Goal: Transaction & Acquisition: Obtain resource

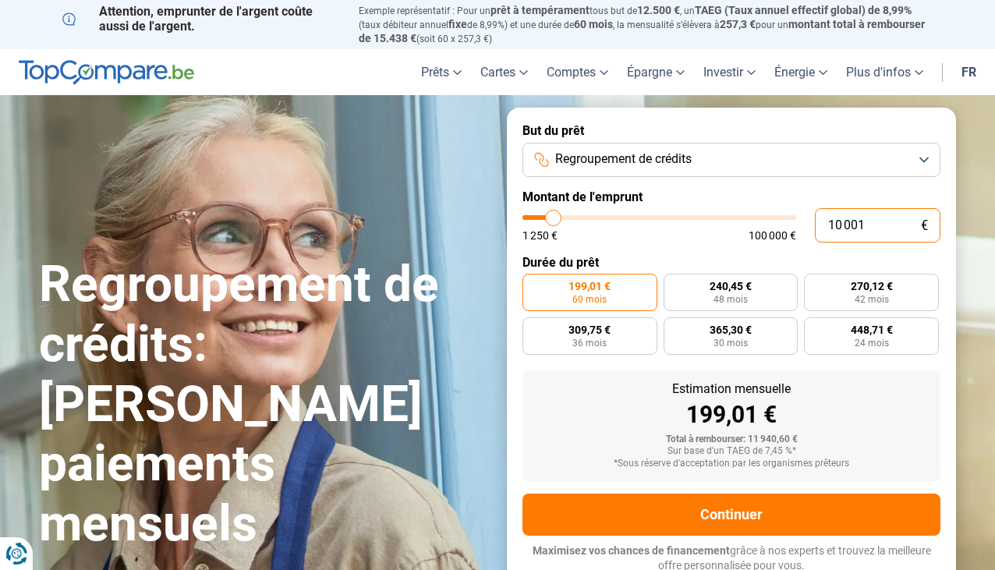
drag, startPoint x: 866, startPoint y: 229, endPoint x: 821, endPoint y: 225, distance: 45.4
click at [821, 225] on input "10 001" at bounding box center [878, 225] width 126 height 34
type input "8"
type input "1250"
type input "83"
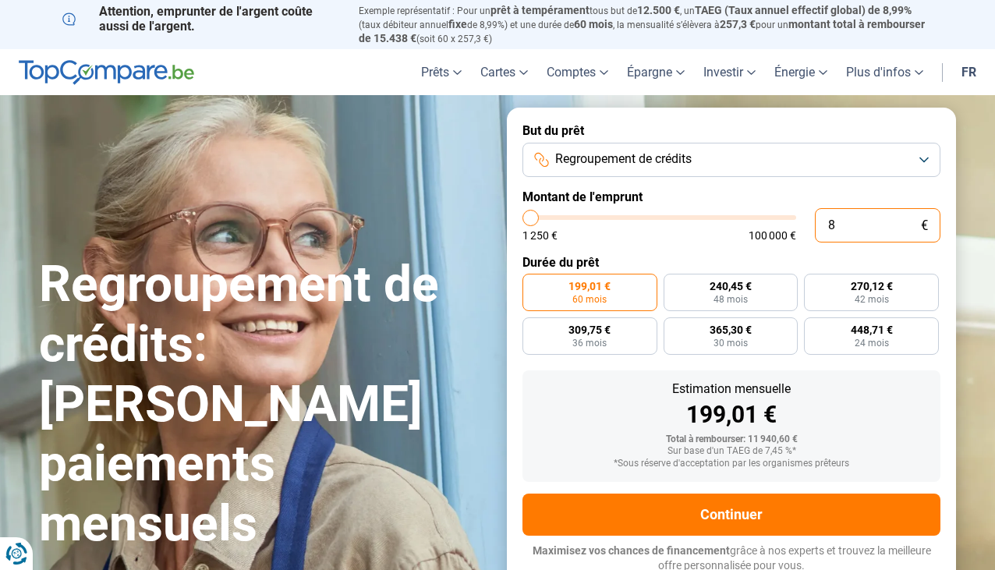
type input "1250"
type input "830"
type input "1250"
type input "8 300"
type input "8250"
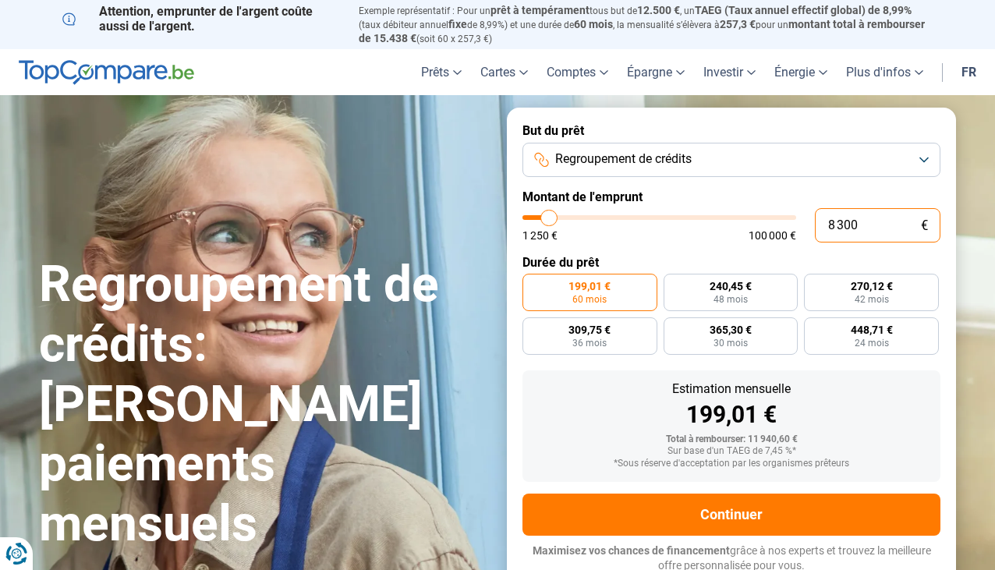
type input "83 000"
type input "83000"
radio input "false"
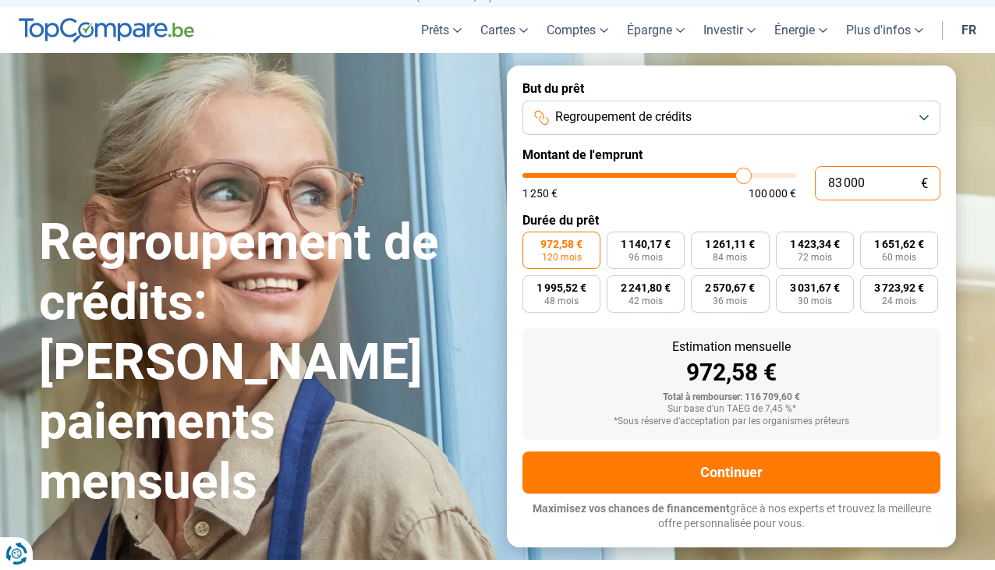
scroll to position [6, 0]
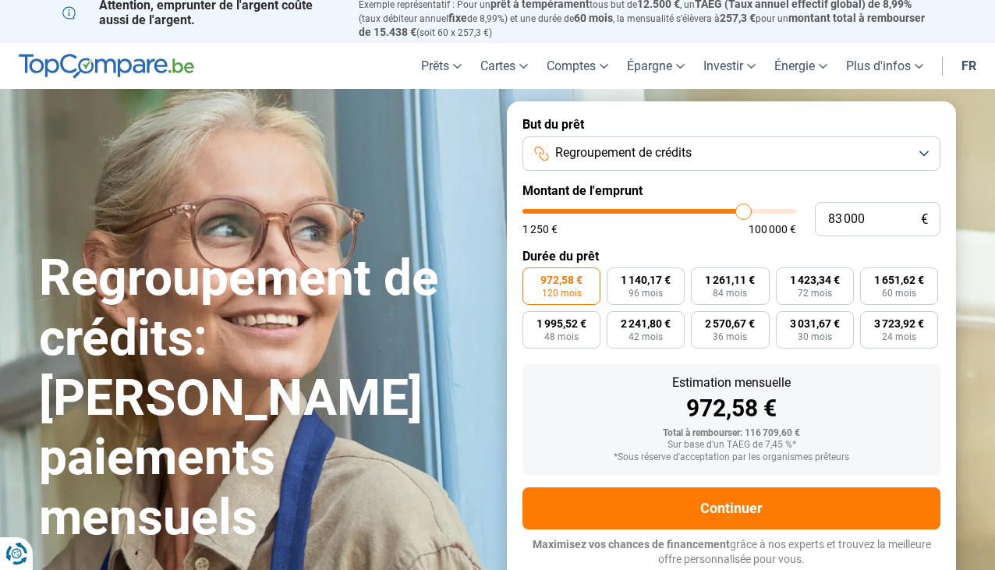
click at [923, 155] on button "Regroupement de crédits" at bounding box center [732, 154] width 418 height 34
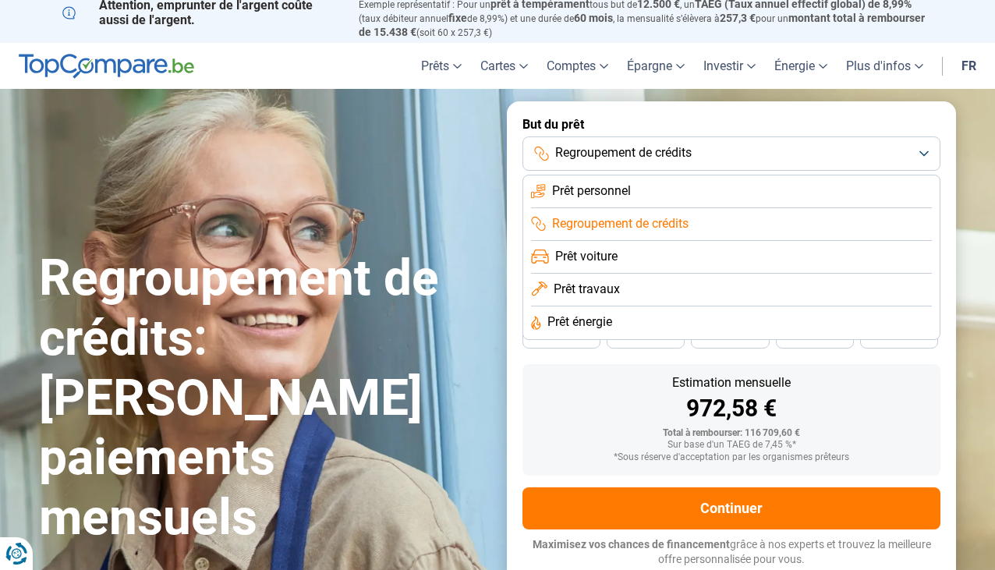
click at [923, 155] on button "Regroupement de crédits" at bounding box center [732, 154] width 418 height 34
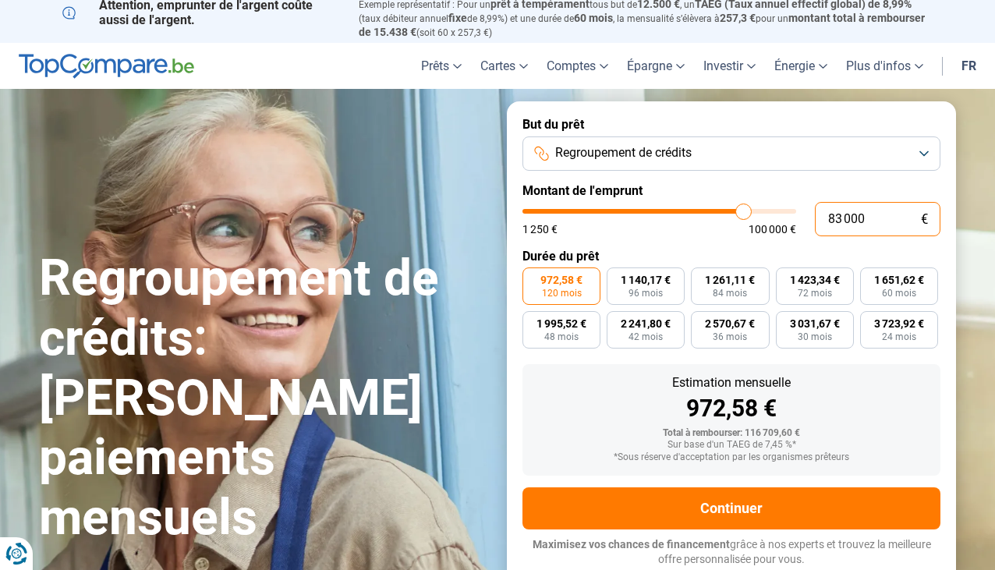
drag, startPoint x: 871, startPoint y: 225, endPoint x: 824, endPoint y: 225, distance: 47.6
click at [824, 225] on input "83 000" at bounding box center [878, 219] width 126 height 34
type input "8"
type input "1250"
type input "80"
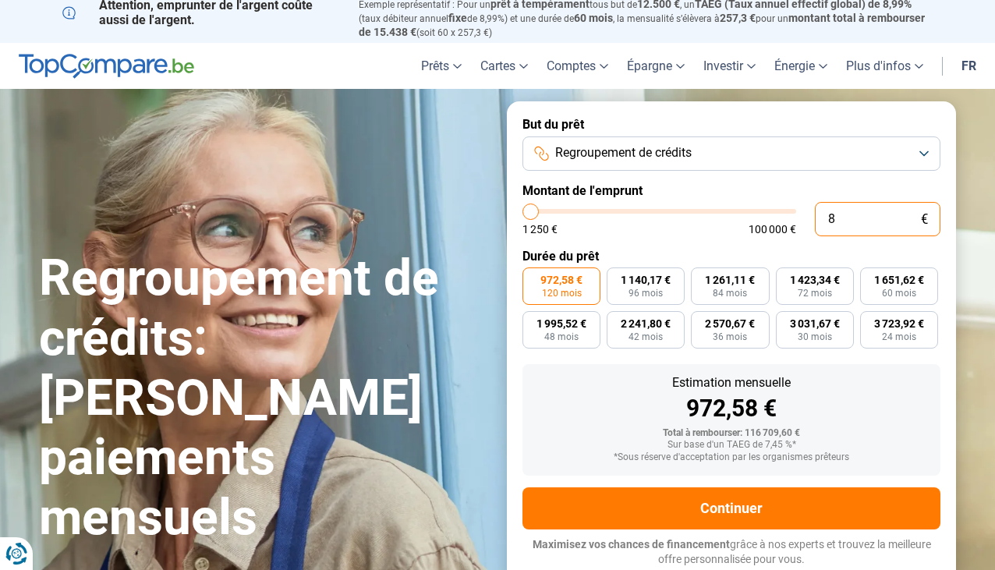
type input "1250"
type input "800"
type input "1250"
type input "8 000"
type input "8000"
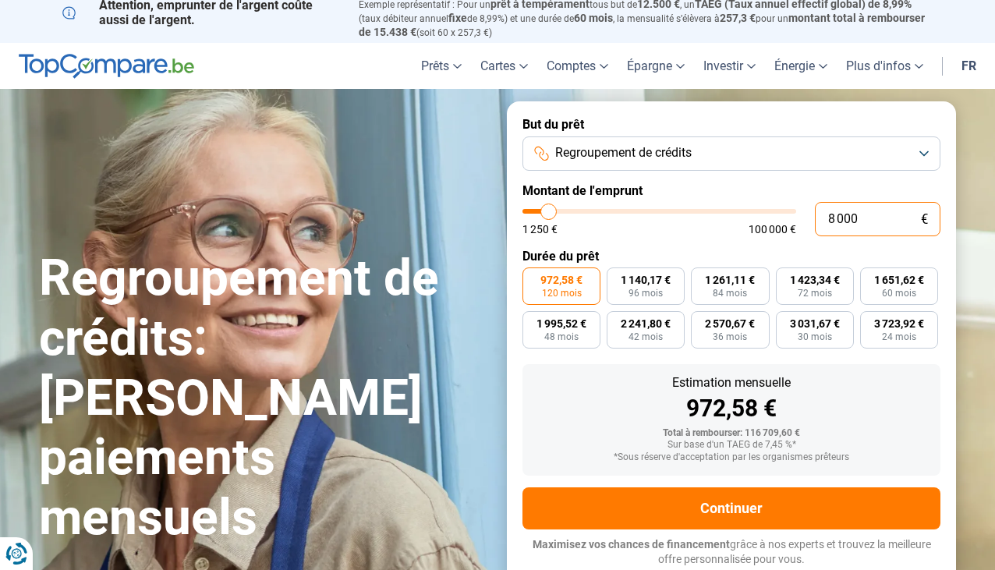
radio input "true"
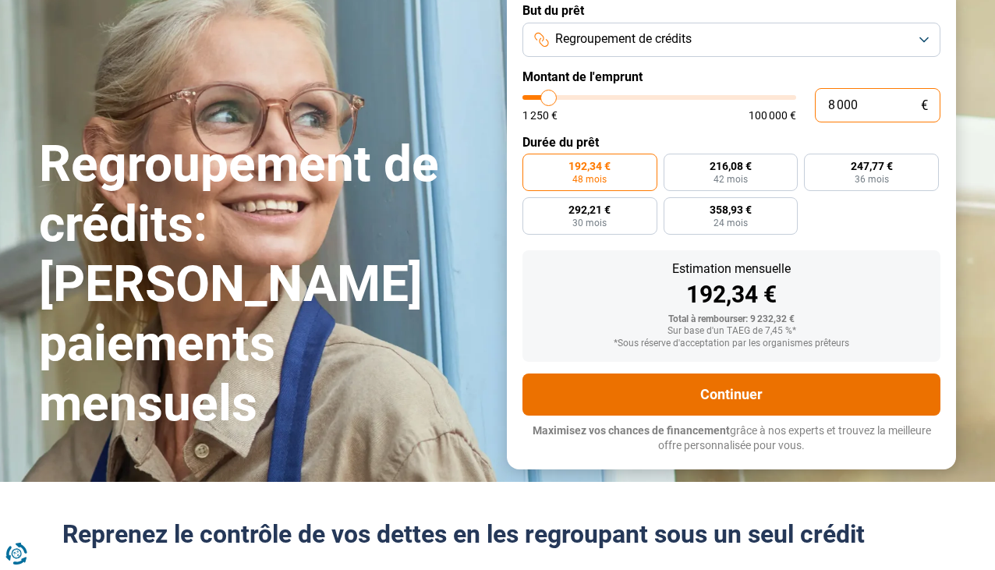
scroll to position [156, 0]
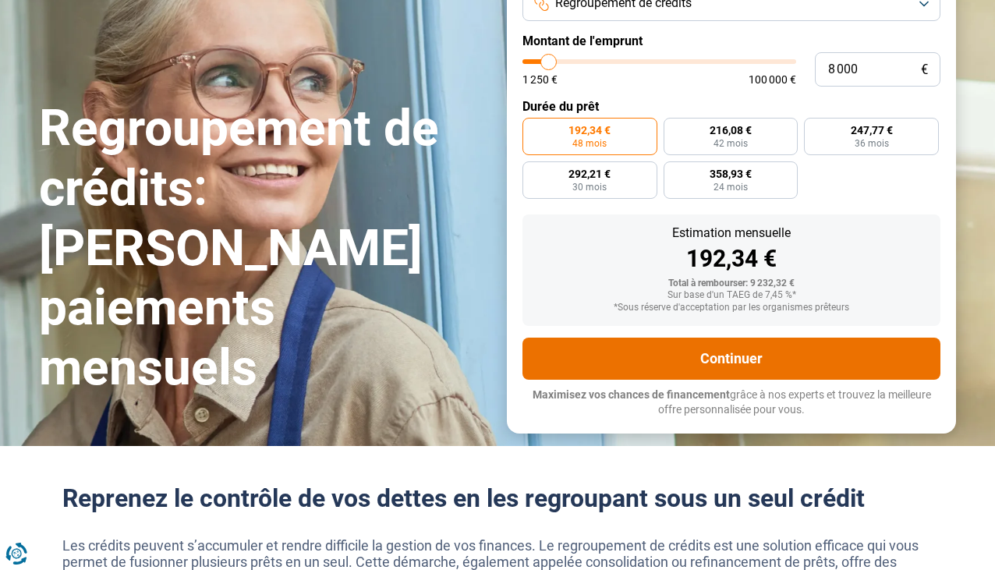
click at [718, 357] on button "Continuer" at bounding box center [732, 359] width 418 height 42
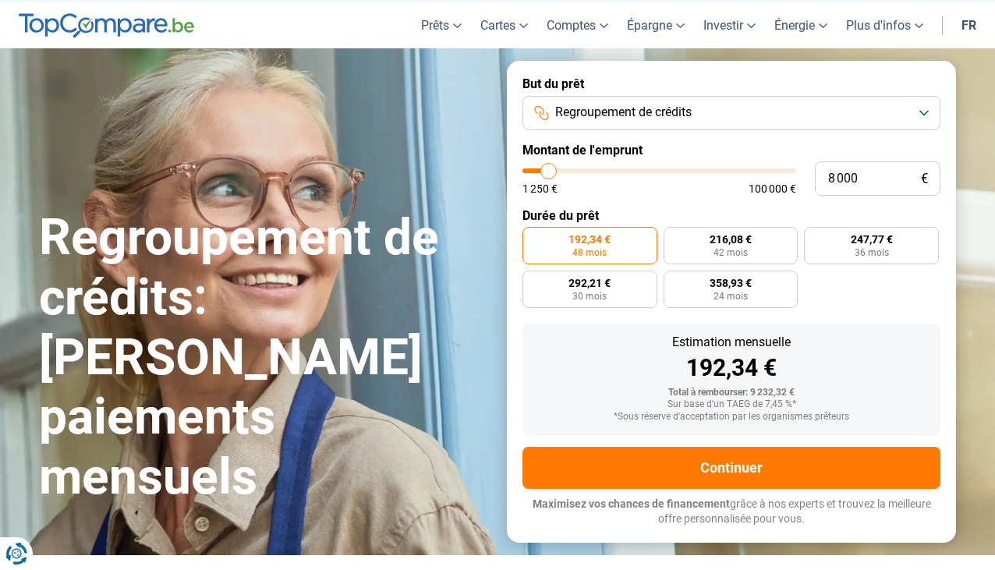
scroll to position [0, 0]
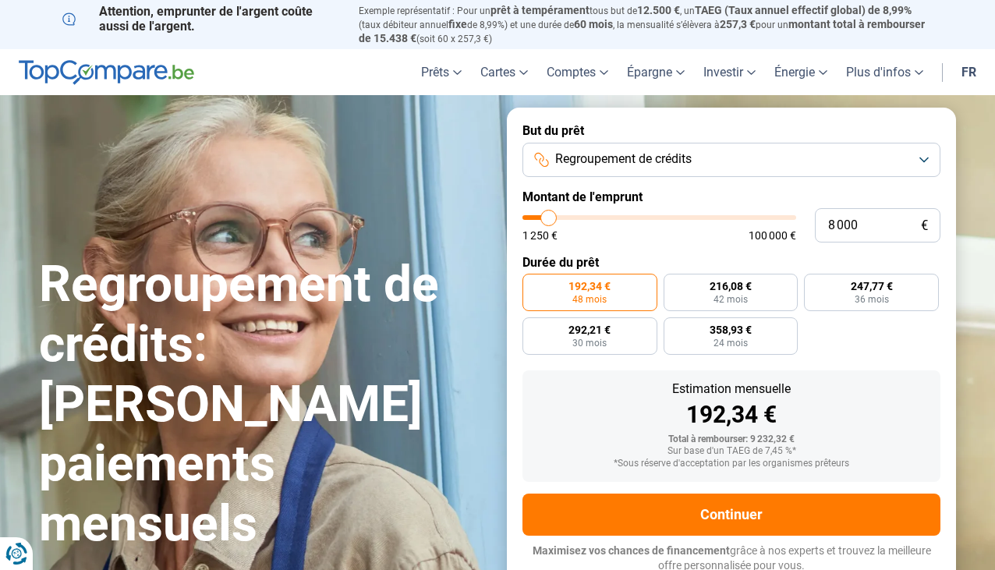
click at [923, 158] on button "Regroupement de crédits" at bounding box center [732, 160] width 418 height 34
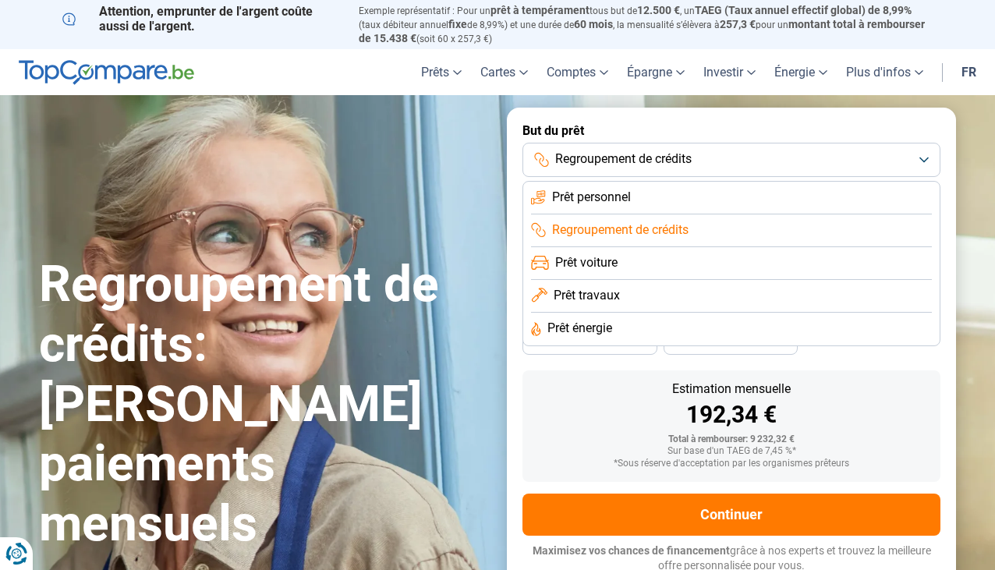
click at [603, 329] on span "Prêt énergie" at bounding box center [580, 328] width 65 height 17
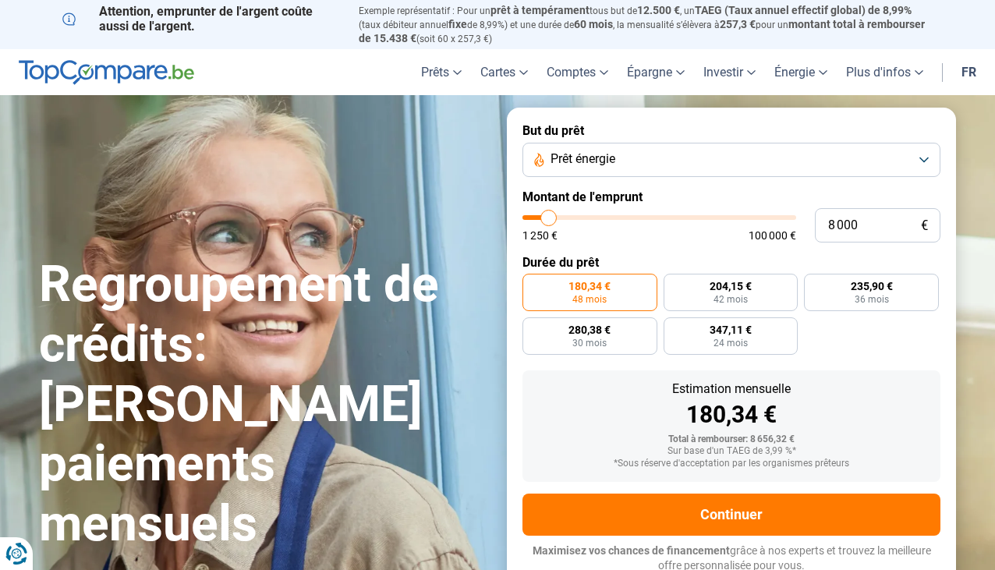
scroll to position [6, 0]
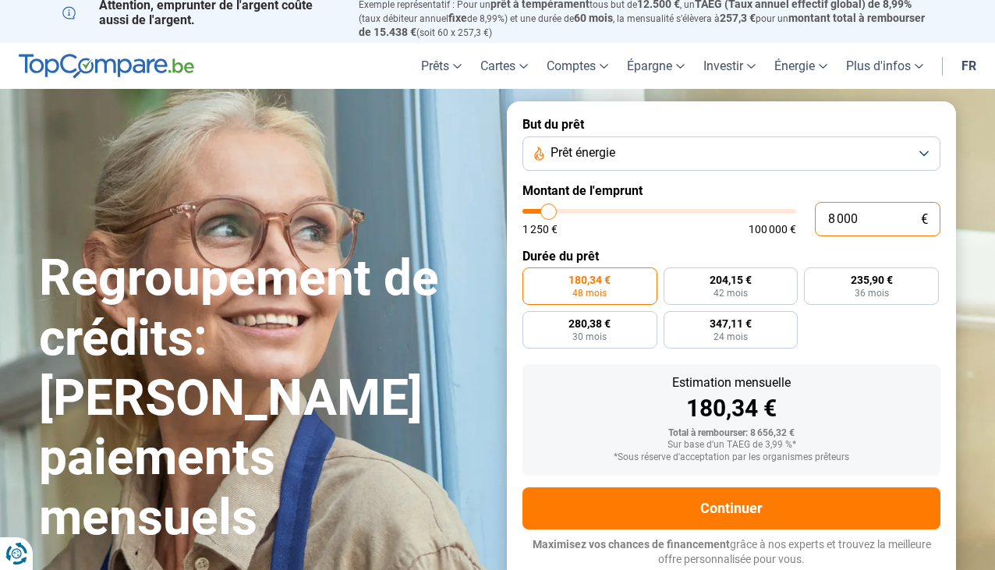
click at [883, 221] on input "8 000" at bounding box center [878, 219] width 126 height 34
click at [929, 151] on button "Prêt énergie" at bounding box center [732, 154] width 418 height 34
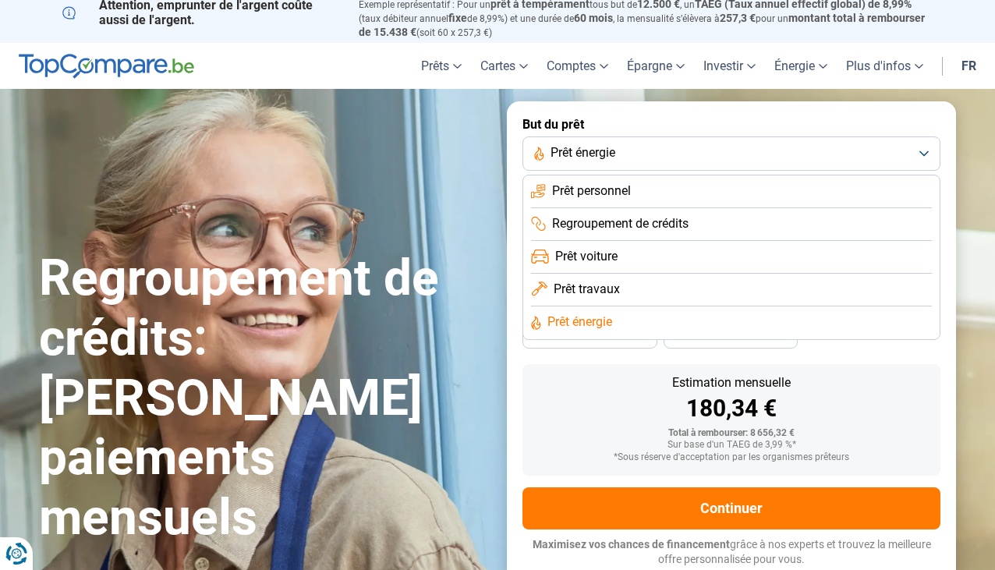
click at [608, 288] on span "Prêt travaux" at bounding box center [587, 289] width 66 height 17
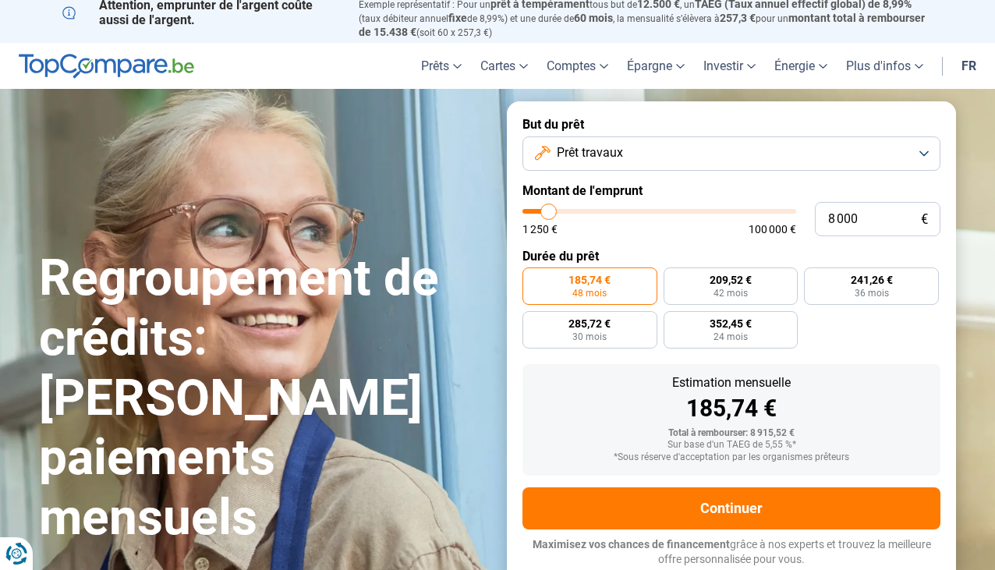
click at [930, 154] on button "Prêt travaux" at bounding box center [732, 154] width 418 height 34
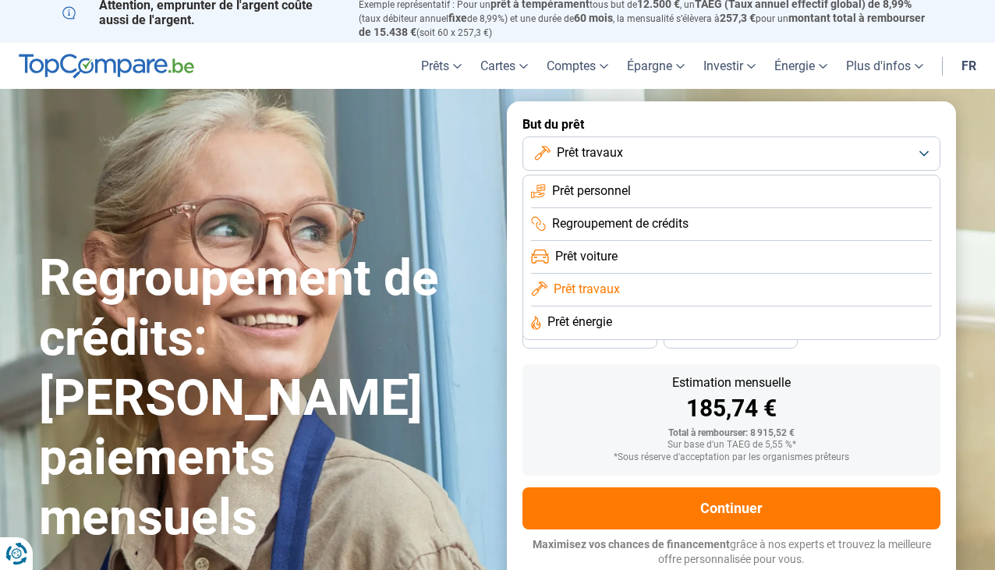
click at [601, 321] on span "Prêt énergie" at bounding box center [580, 322] width 65 height 17
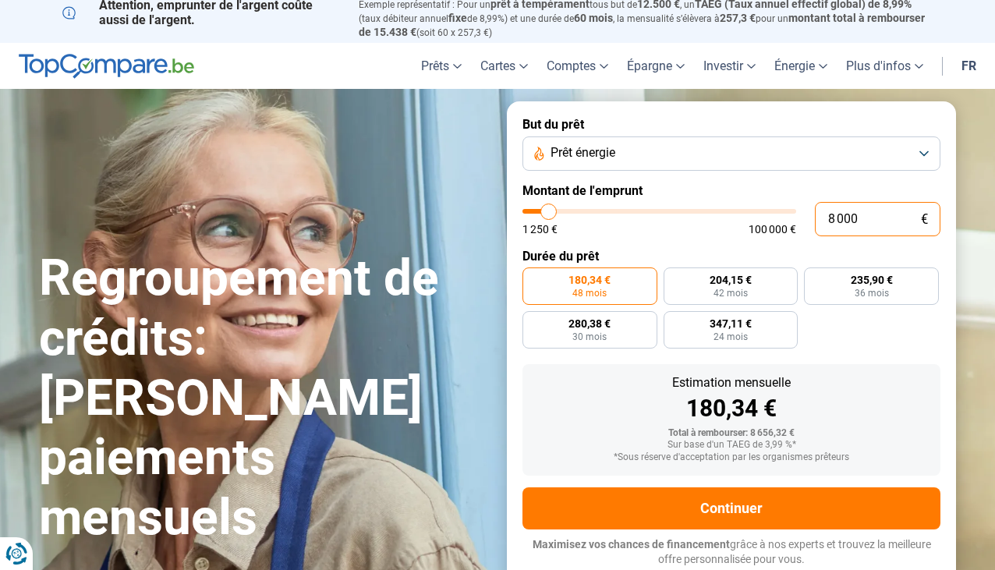
drag, startPoint x: 871, startPoint y: 223, endPoint x: 811, endPoint y: 223, distance: 59.3
click at [811, 223] on div "8 000 € 1 250 € 100 000 €" at bounding box center [732, 219] width 418 height 34
type input "2"
type input "1250"
type input "20"
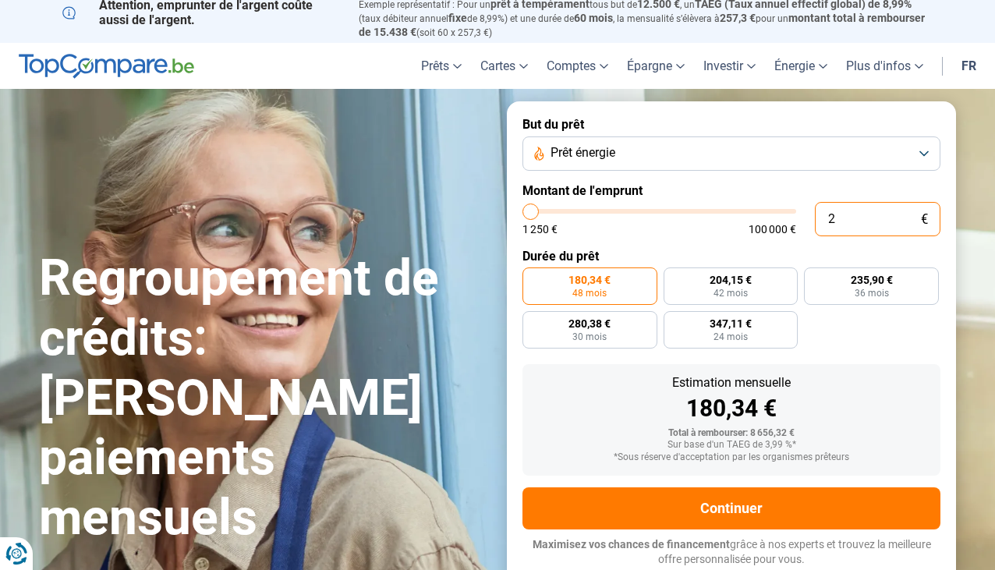
type input "1250"
type input "200"
type input "1250"
type input "2 000"
type input "2000"
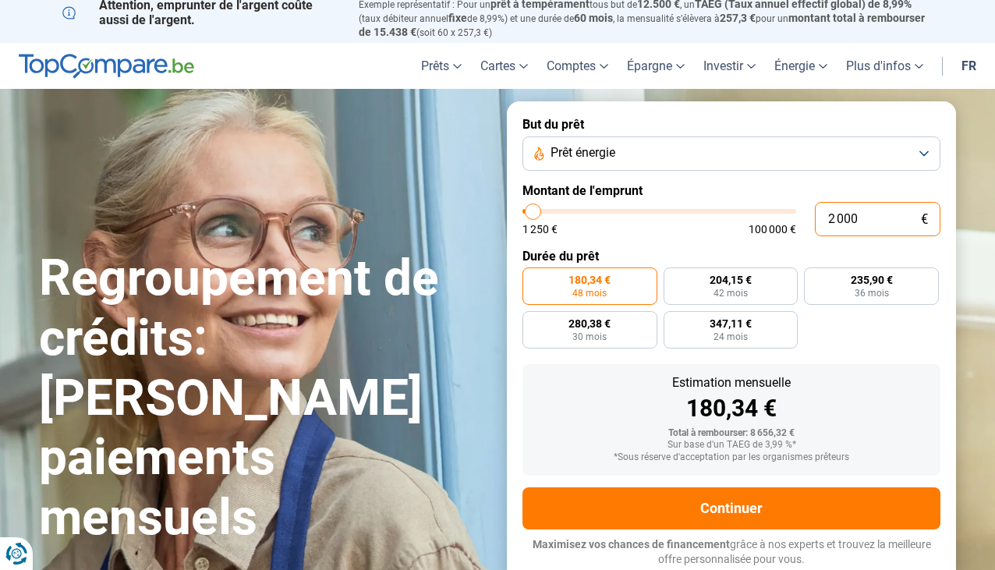
type input "20 000"
type input "20000"
radio input "false"
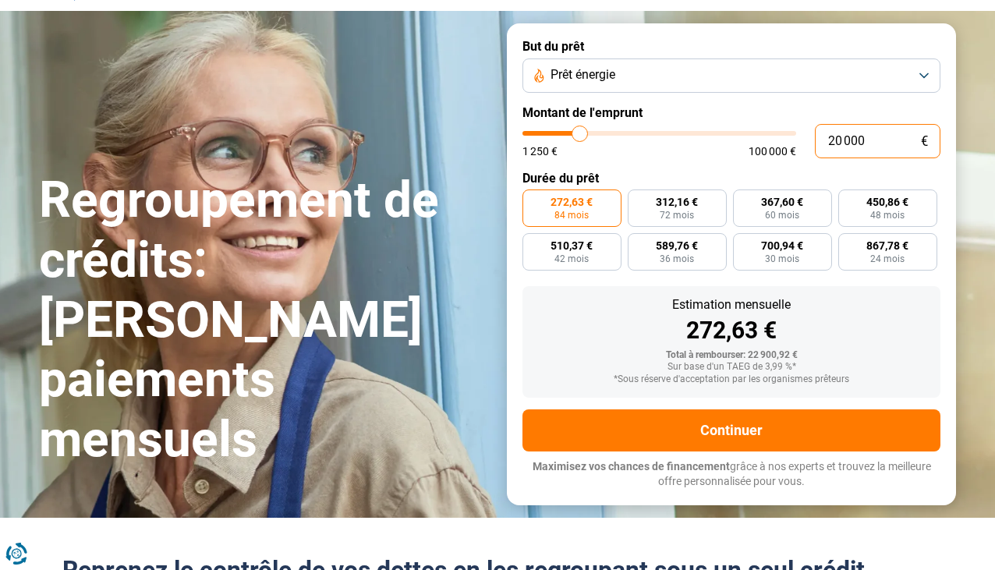
scroll to position [162, 0]
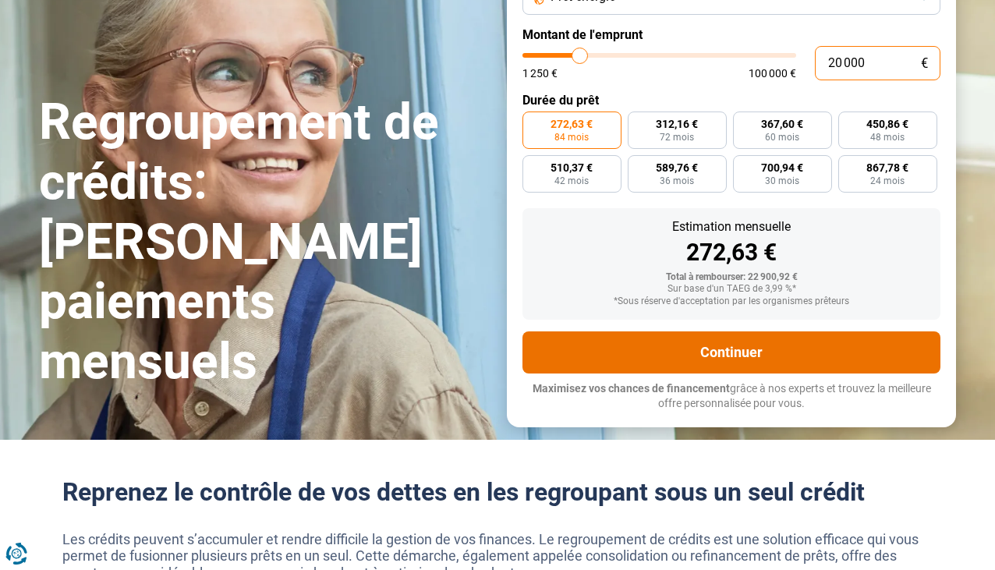
type input "20 000"
click at [736, 357] on button "Continuer" at bounding box center [732, 353] width 418 height 42
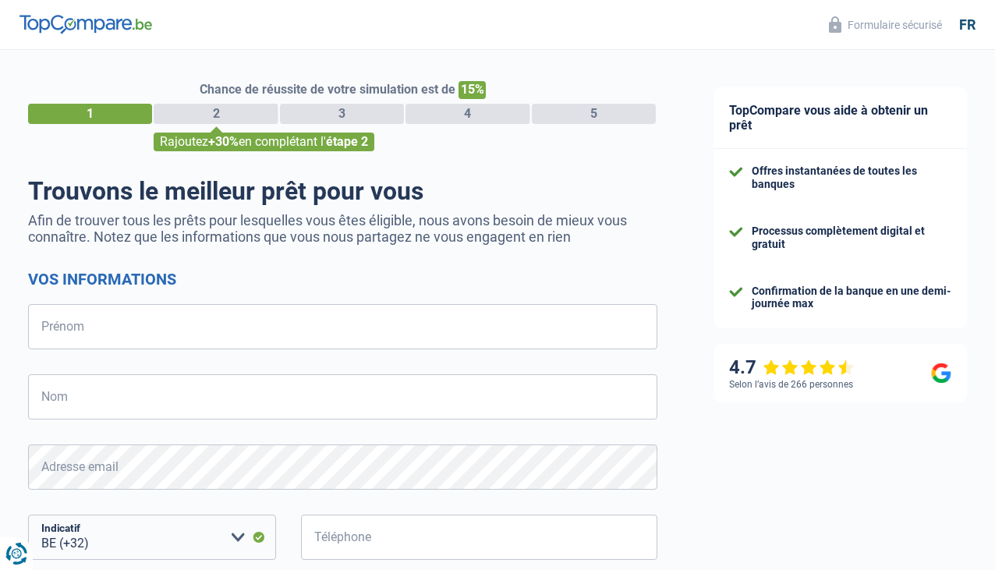
select select "32"
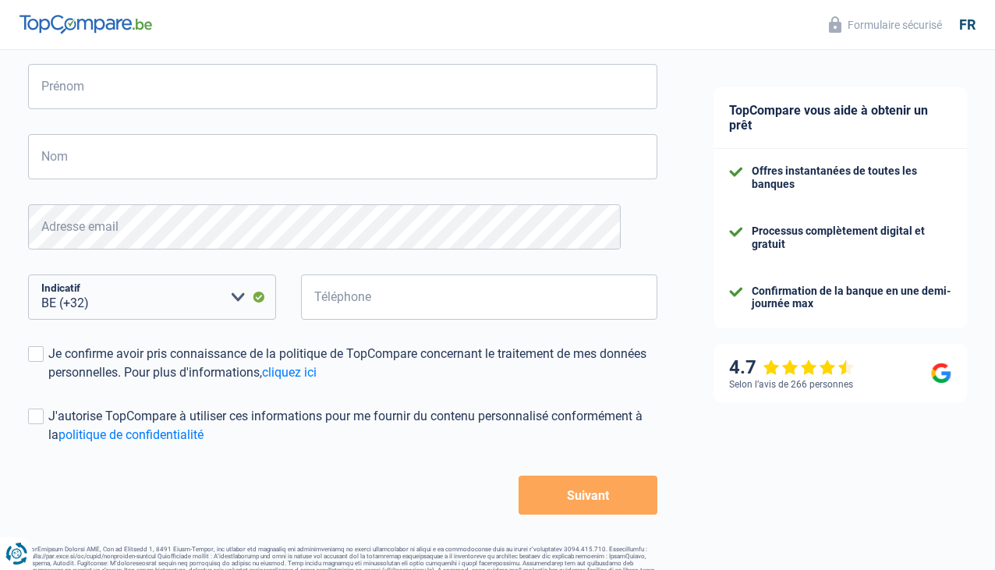
scroll to position [278, 0]
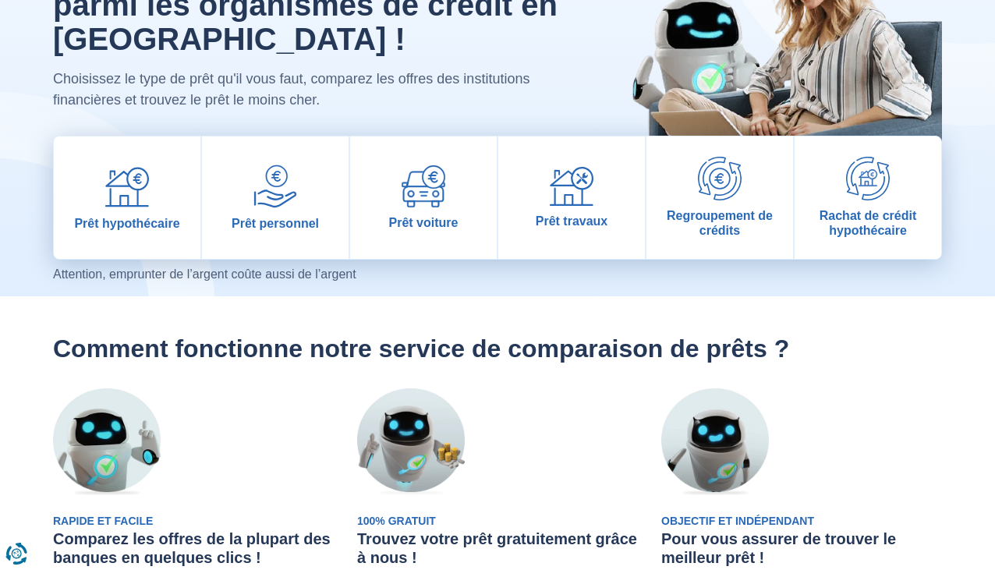
scroll to position [156, 0]
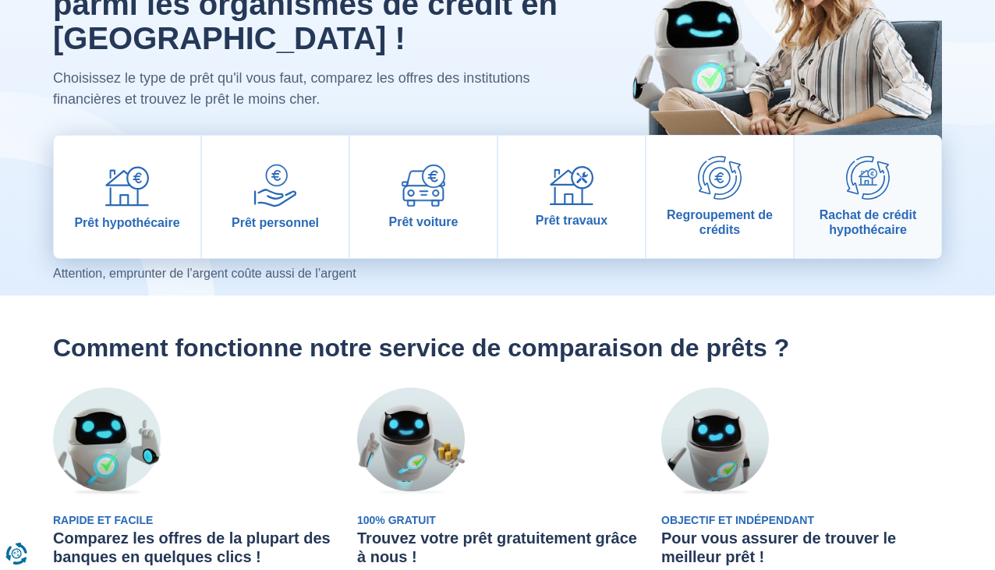
click at [874, 211] on span "Rachat de crédit hypothécaire" at bounding box center [868, 223] width 134 height 30
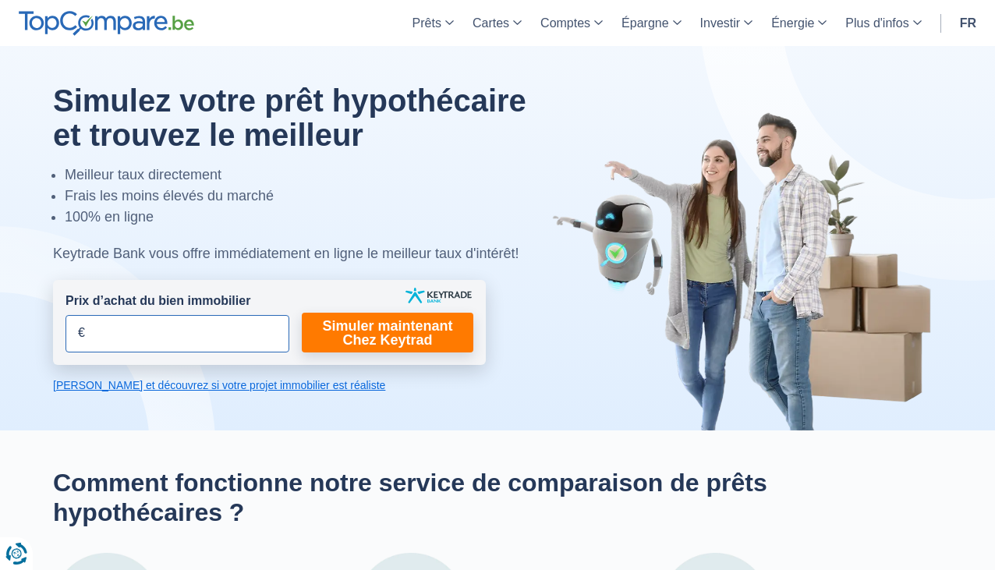
click at [176, 323] on input "Prix d’achat du bien immobilier" at bounding box center [178, 333] width 224 height 37
type input "115.000"
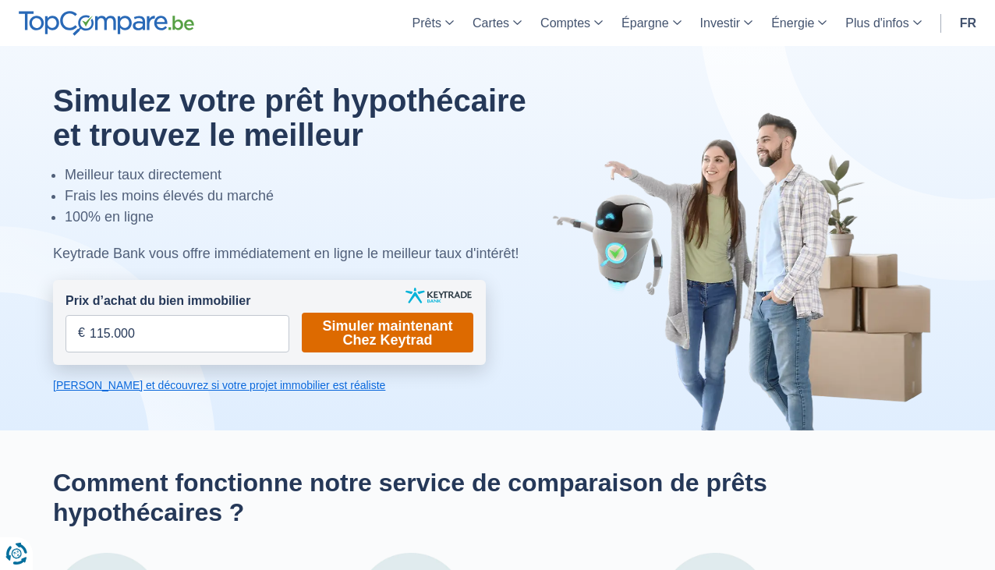
click at [369, 338] on link "Simuler maintenant Chez Keytrad" at bounding box center [388, 333] width 172 height 40
click at [344, 328] on link "Simuler maintenant Chez Keytrad" at bounding box center [388, 333] width 172 height 40
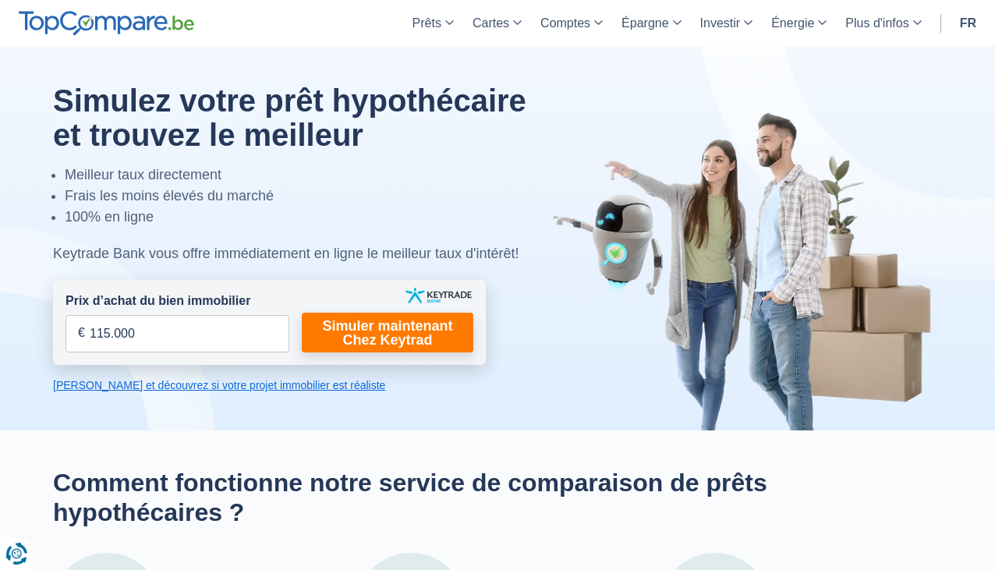
click at [272, 388] on link "Calculez et découvrez si votre projet immobilier est réaliste" at bounding box center [269, 386] width 433 height 16
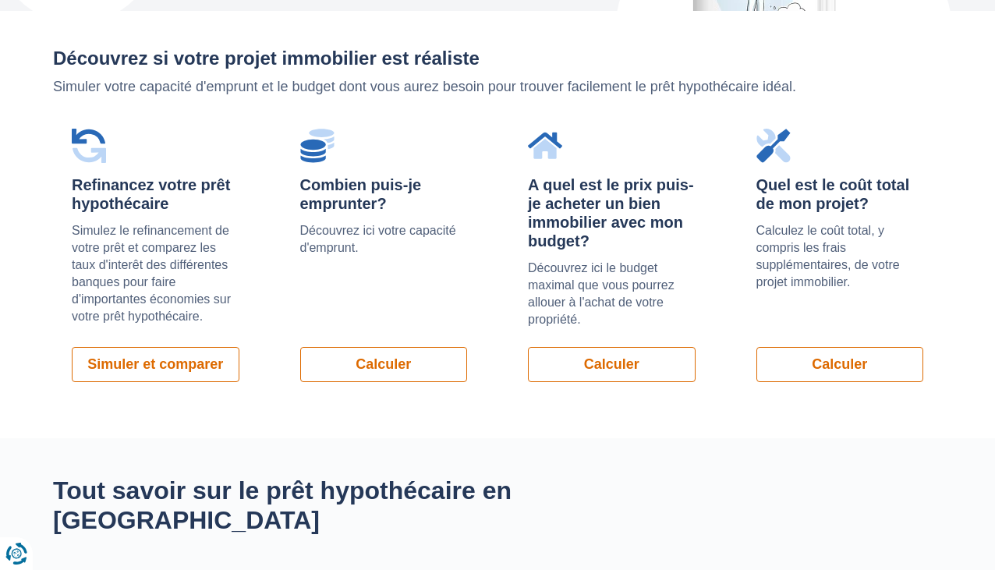
scroll to position [1105, 0]
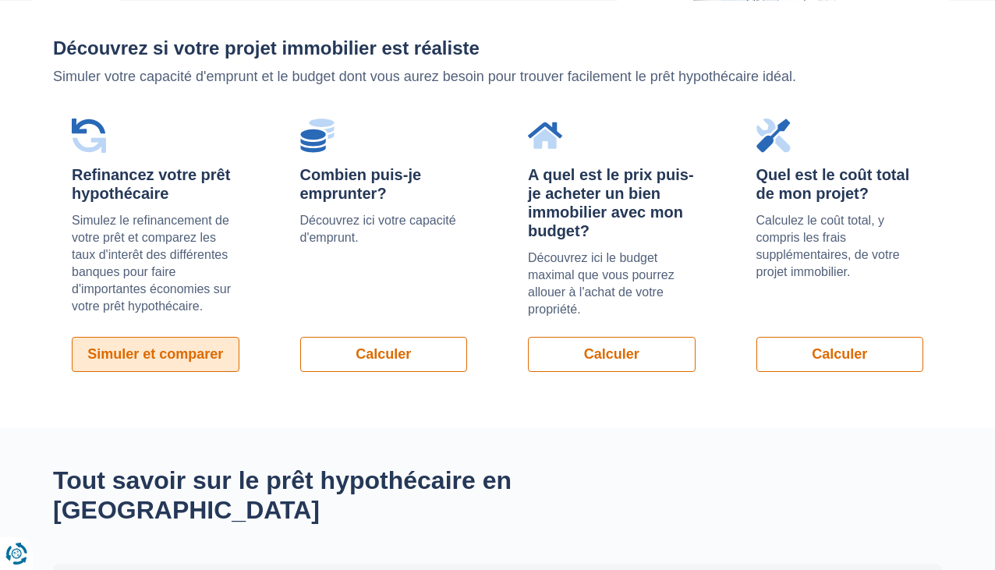
click at [151, 350] on link "Simuler et comparer" at bounding box center [156, 354] width 168 height 35
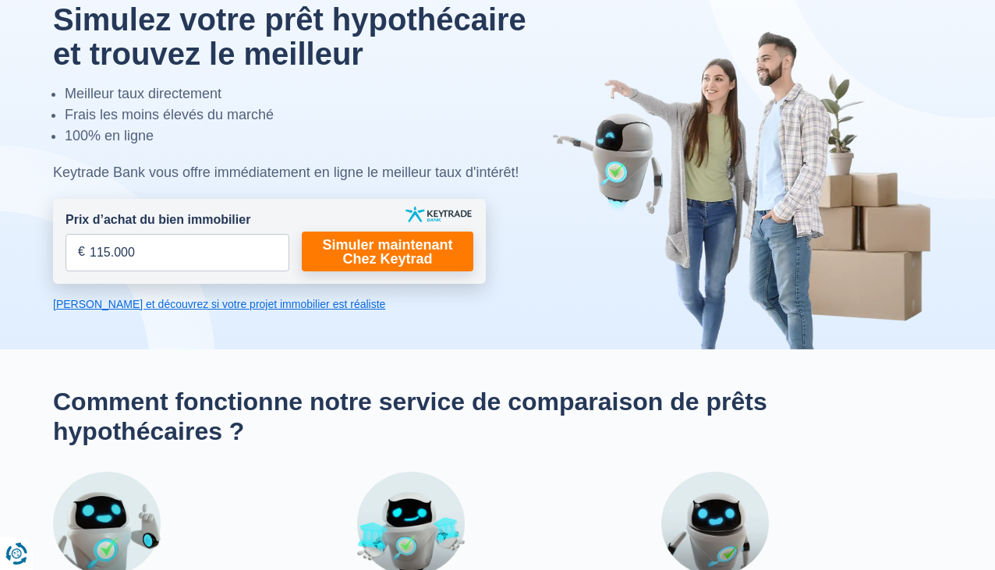
scroll to position [0, 0]
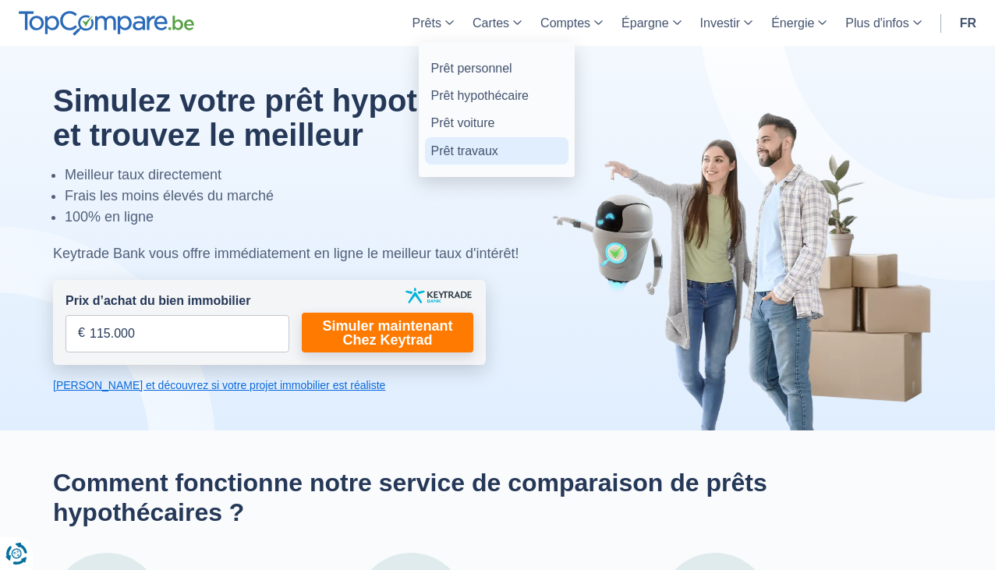
click at [443, 151] on link "Prêt travaux" at bounding box center [497, 150] width 144 height 27
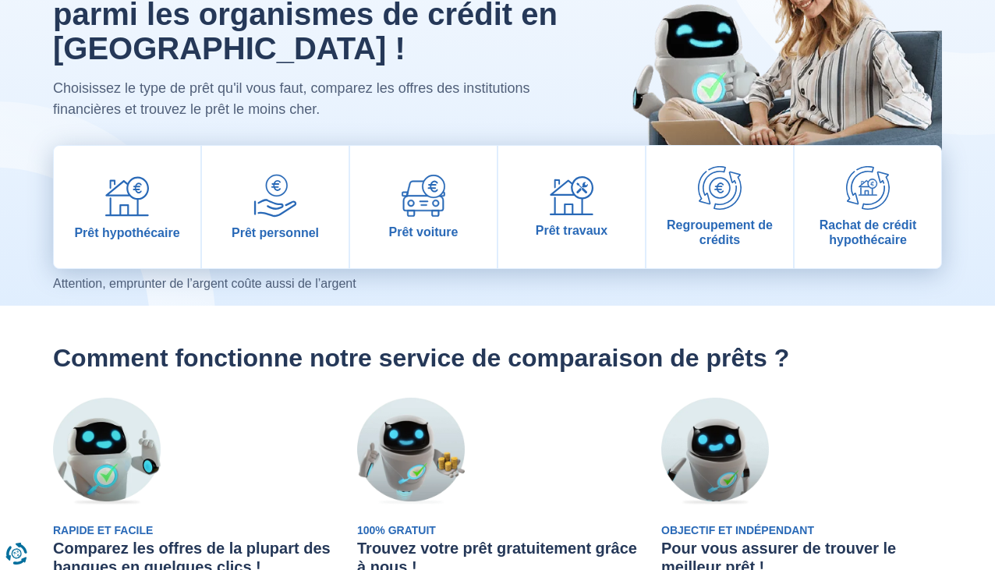
scroll to position [156, 0]
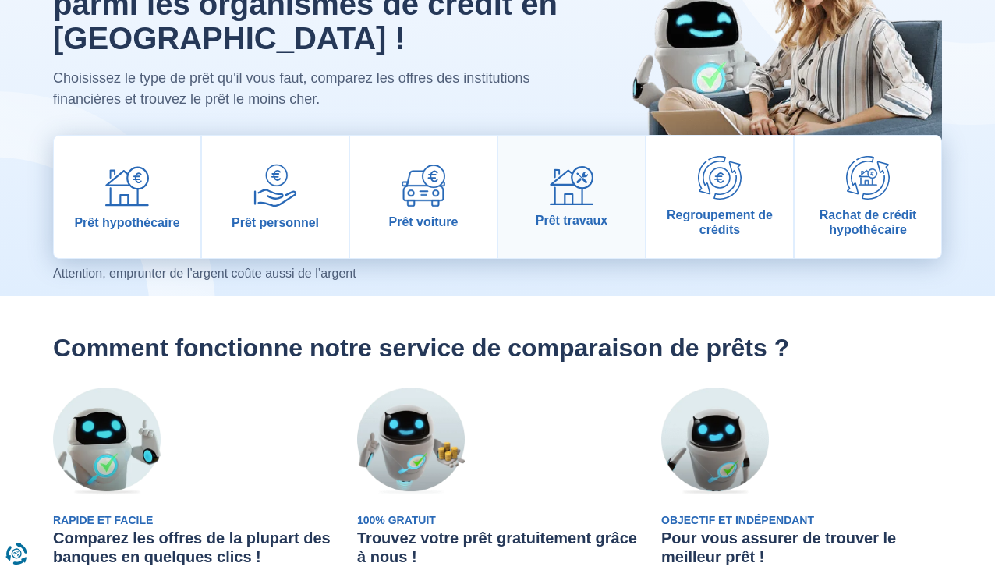
click at [573, 211] on link "Prêt travaux" at bounding box center [571, 197] width 147 height 122
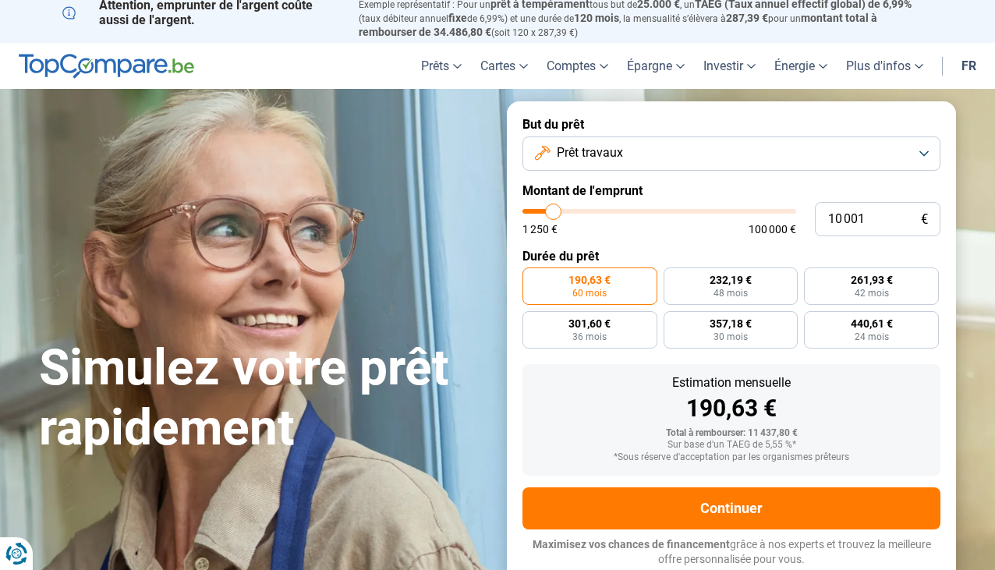
scroll to position [84, 0]
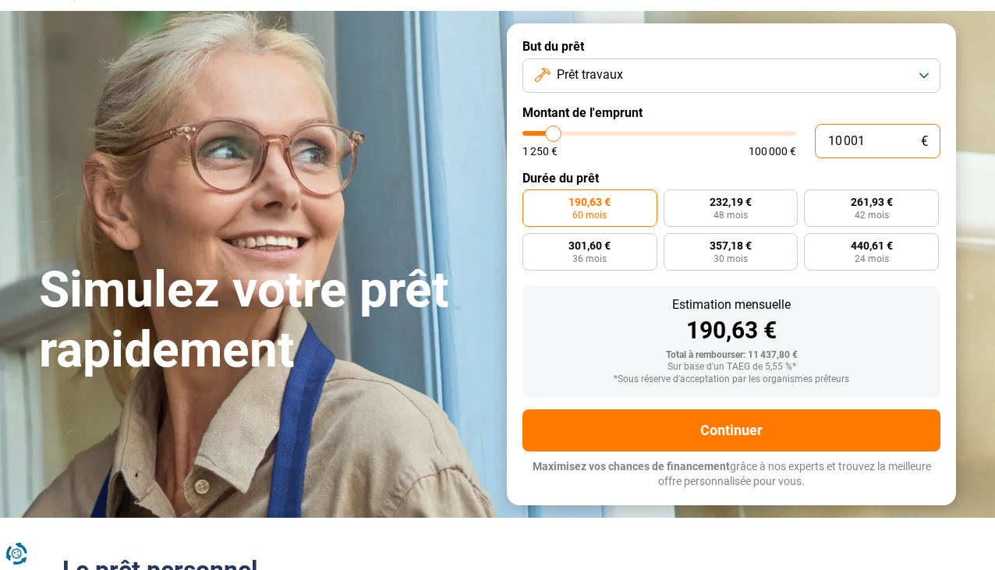
drag, startPoint x: 877, startPoint y: 145, endPoint x: 821, endPoint y: 146, distance: 55.4
click at [821, 146] on input "10 001" at bounding box center [878, 141] width 126 height 34
type input "2"
type input "1250"
type input "25"
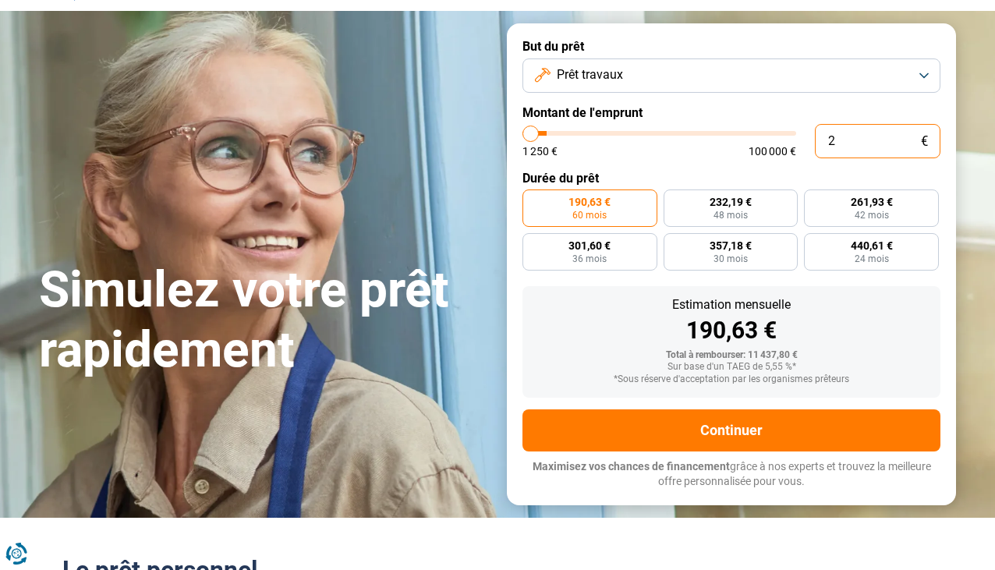
type input "1250"
type input "250"
type input "1250"
type input "2 500"
type input "2500"
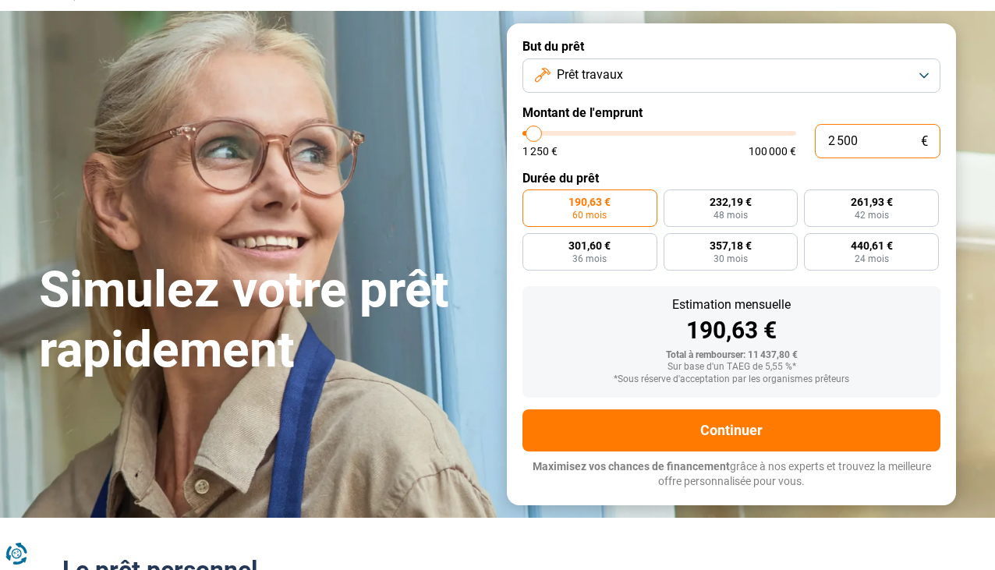
type input "25 000"
type input "25000"
radio input "false"
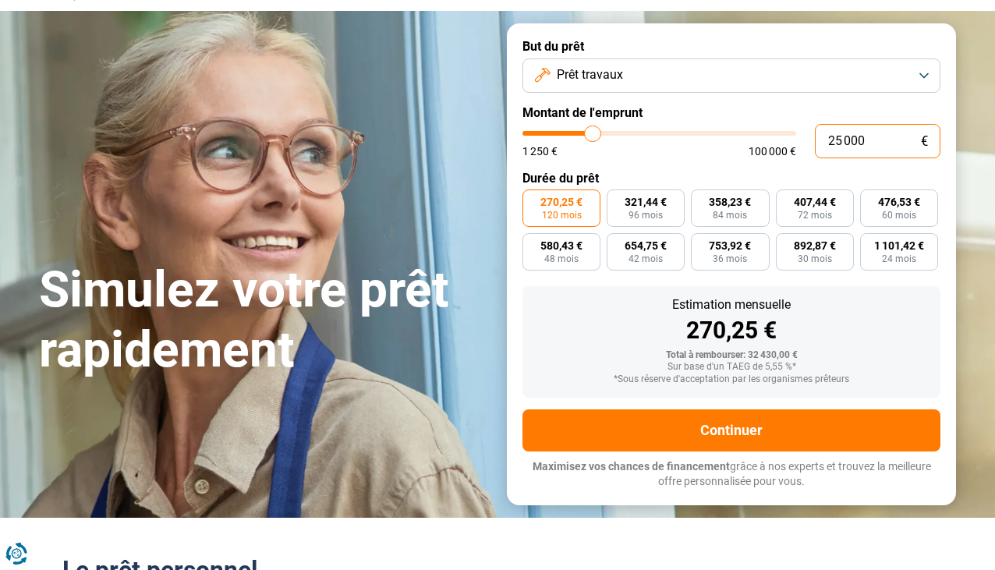
type input "25 000"
